Goal: Task Accomplishment & Management: Manage account settings

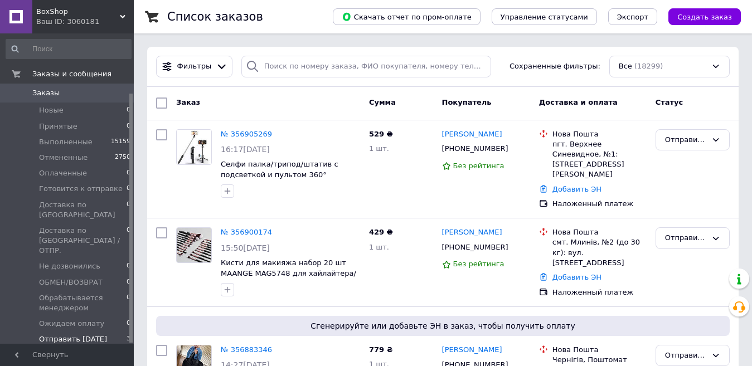
click at [100, 103] on li "Новые 0" at bounding box center [68, 111] width 137 height 16
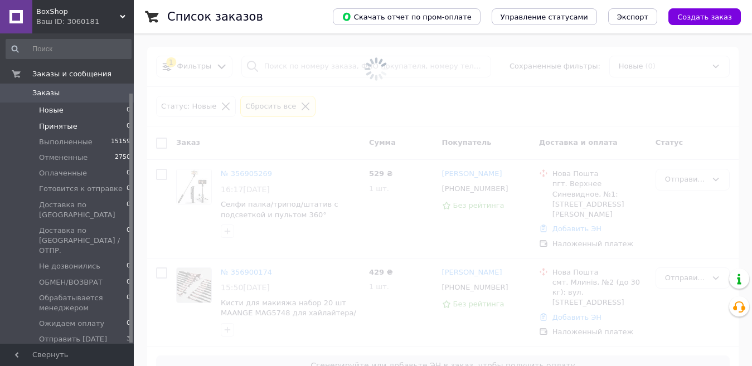
scroll to position [74, 0]
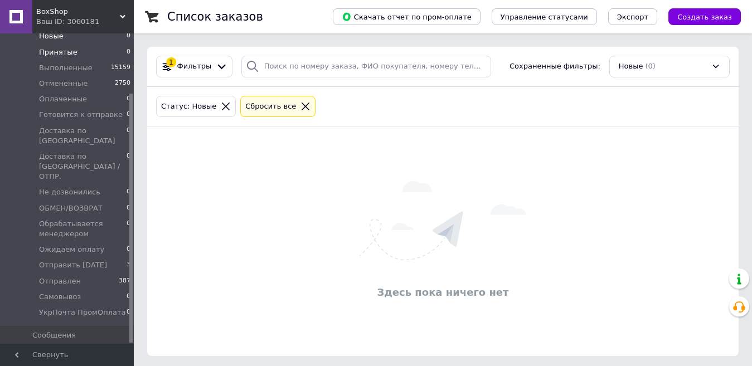
click at [99, 48] on li "Принятые 0" at bounding box center [68, 53] width 137 height 16
click at [96, 101] on li "Оплаченные 0" at bounding box center [68, 99] width 137 height 16
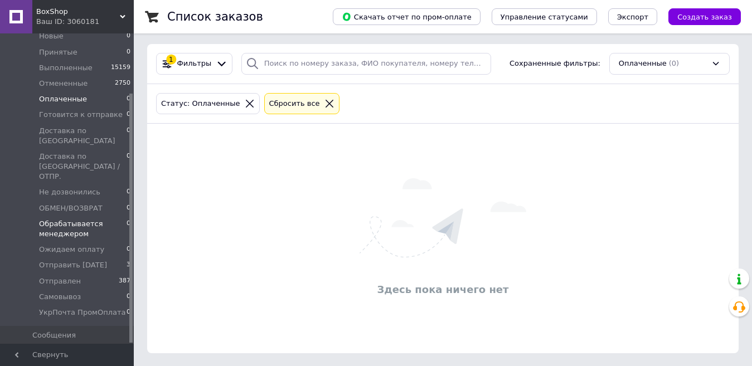
scroll to position [3, 0]
click at [92, 260] on span "Отправить [DATE]" at bounding box center [73, 265] width 68 height 10
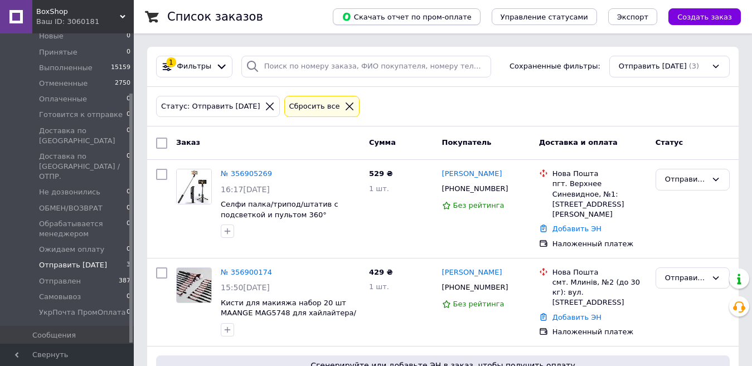
drag, startPoint x: 328, startPoint y: 104, endPoint x: 435, endPoint y: 17, distance: 137.8
click at [344, 103] on icon at bounding box center [349, 106] width 10 height 10
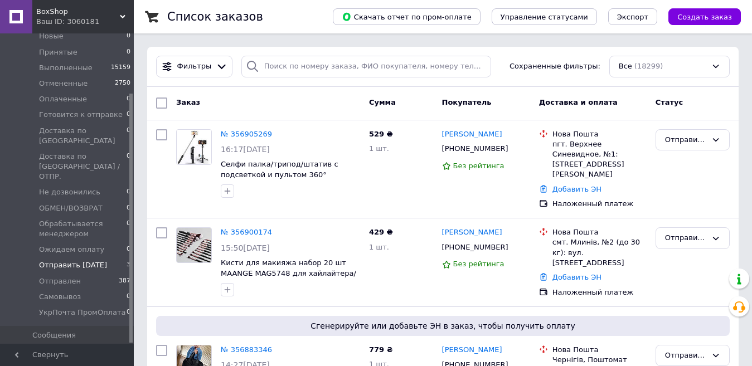
click at [110, 21] on div "Ваш ID: 3060181" at bounding box center [84, 22] width 97 height 10
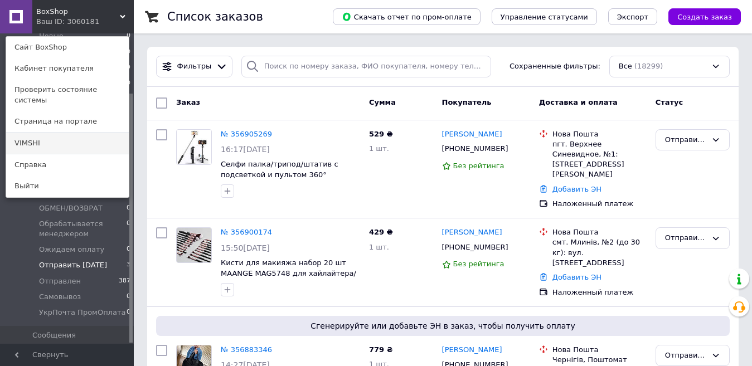
click at [81, 138] on link "VIMSHI" at bounding box center [67, 143] width 123 height 21
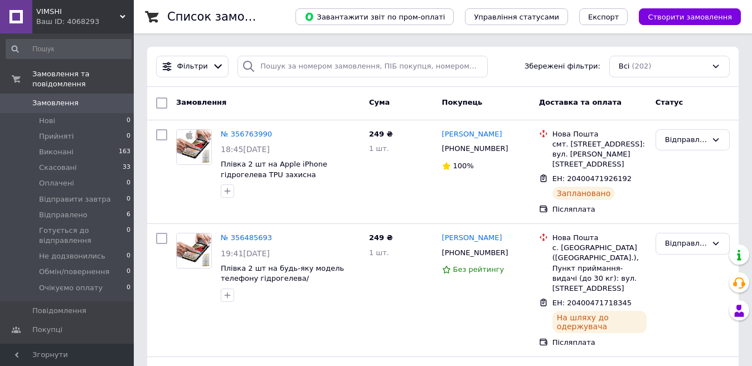
click at [119, 42] on input at bounding box center [69, 49] width 126 height 20
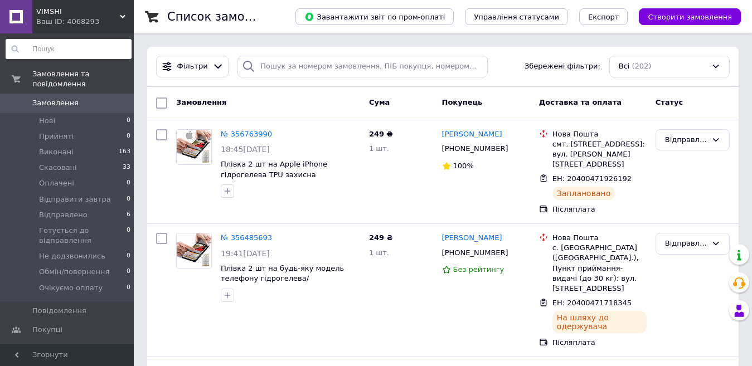
click at [119, 18] on div "Ваш ID: 4068293" at bounding box center [84, 22] width 97 height 10
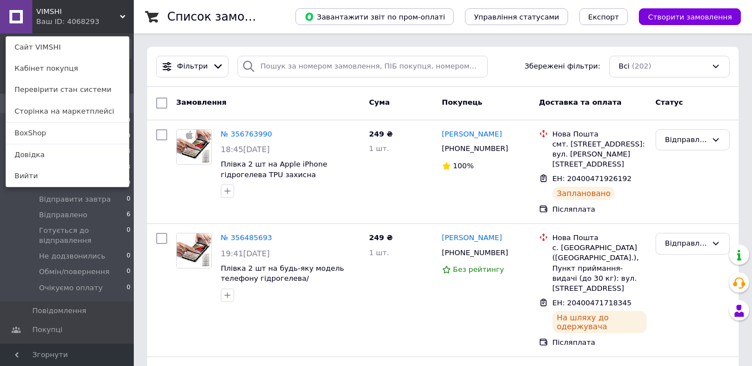
click at [82, 133] on link "BoxShop" at bounding box center [67, 133] width 123 height 21
